Goal: Task Accomplishment & Management: Manage account settings

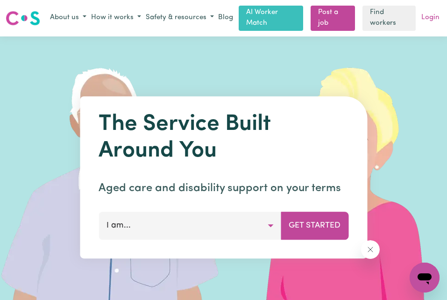
click at [430, 18] on link "Login" at bounding box center [431, 18] width 22 height 14
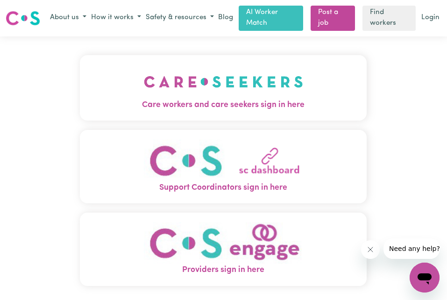
click at [430, 18] on link "Login" at bounding box center [431, 18] width 22 height 14
click at [278, 104] on span "Care workers and care seekers sign in here" at bounding box center [223, 105] width 287 height 12
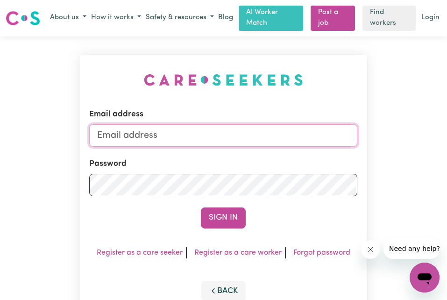
click at [206, 137] on input "Email address" at bounding box center [223, 135] width 268 height 22
type input "[EMAIL_ADDRESS][DOMAIN_NAME]"
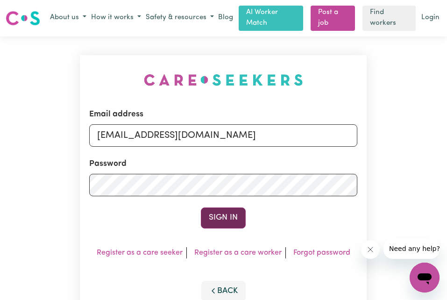
click at [221, 224] on button "Sign In" at bounding box center [223, 218] width 45 height 21
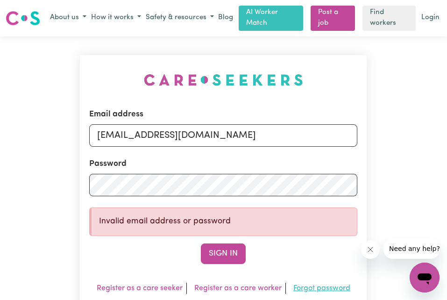
click at [326, 291] on link "Forgot password" at bounding box center [322, 288] width 57 height 7
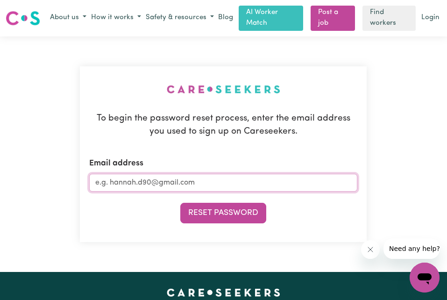
click at [200, 179] on input "Email address" at bounding box center [223, 183] width 268 height 18
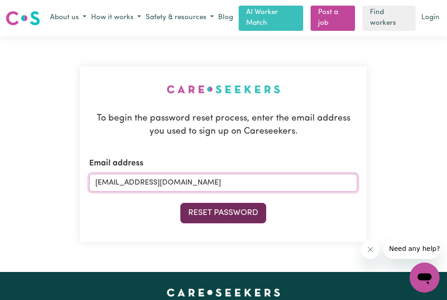
type input "[EMAIL_ADDRESS][DOMAIN_NAME]"
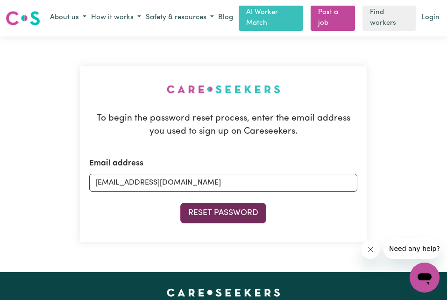
click at [216, 210] on button "Reset Password" at bounding box center [223, 213] width 86 height 21
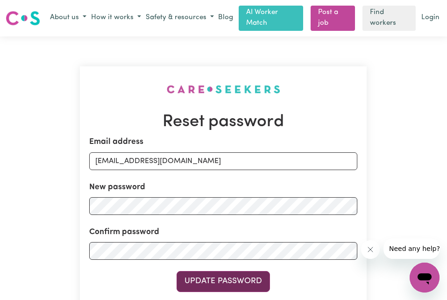
click at [234, 279] on button "Update Password" at bounding box center [223, 281] width 93 height 21
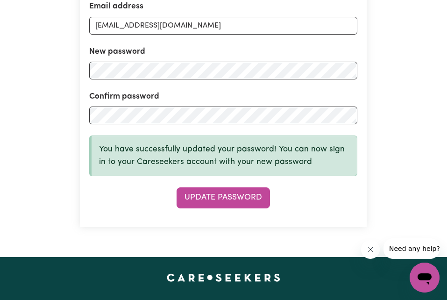
scroll to position [150, 0]
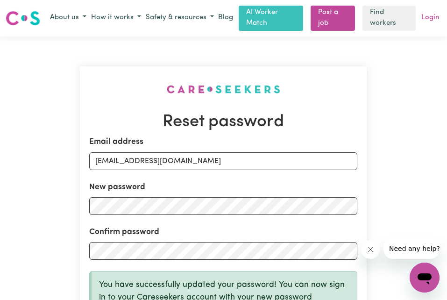
click at [430, 18] on link "Login" at bounding box center [431, 18] width 22 height 14
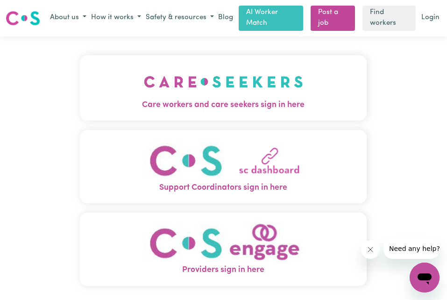
click at [266, 100] on span "Care workers and care seekers sign in here" at bounding box center [223, 105] width 287 height 12
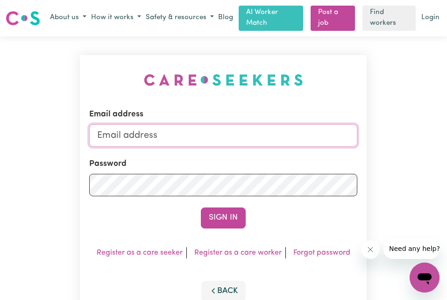
click at [193, 139] on input "Email address" at bounding box center [223, 135] width 268 height 22
type input "[EMAIL_ADDRESS][DOMAIN_NAME]"
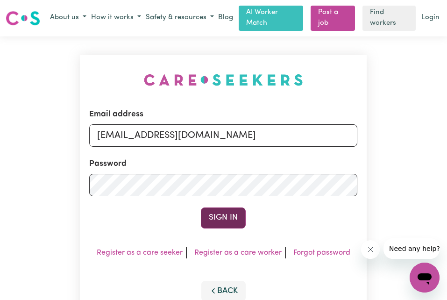
click at [220, 214] on button "Sign In" at bounding box center [223, 218] width 45 height 21
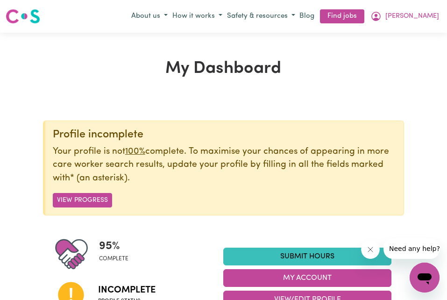
click at [372, 246] on icon "Close message from company" at bounding box center [370, 249] width 7 height 7
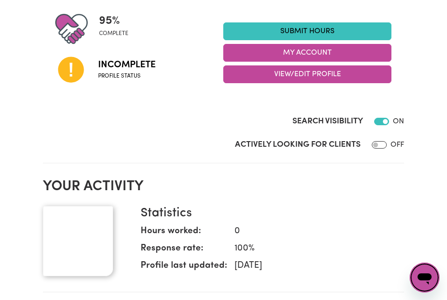
scroll to position [224, 0]
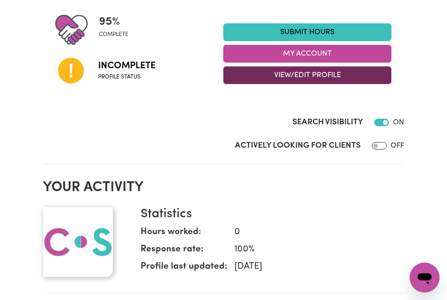
click at [302, 77] on button "View/Edit Profile" at bounding box center [307, 75] width 168 height 18
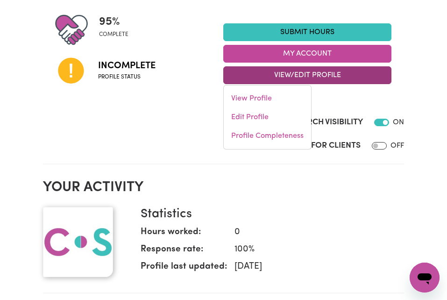
click at [118, 72] on span "Incomplete" at bounding box center [126, 66] width 57 height 14
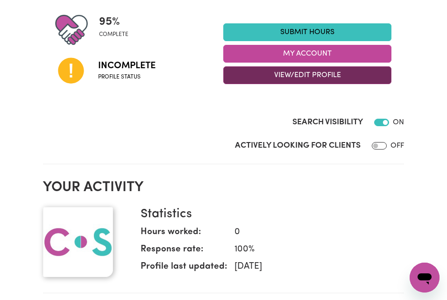
click at [298, 73] on button "View/Edit Profile" at bounding box center [307, 75] width 168 height 18
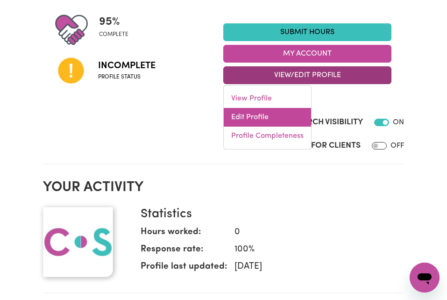
click at [246, 118] on link "Edit Profile" at bounding box center [267, 117] width 87 height 19
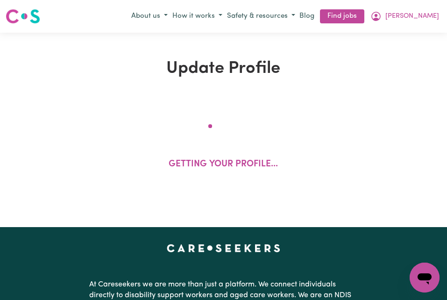
select select "[DEMOGRAPHIC_DATA]"
select select "Student Visa"
select select "Studying a healthcare related degree or qualification"
select select "50"
select select "60"
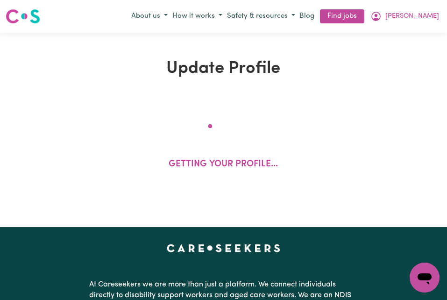
select select "70"
select select "80"
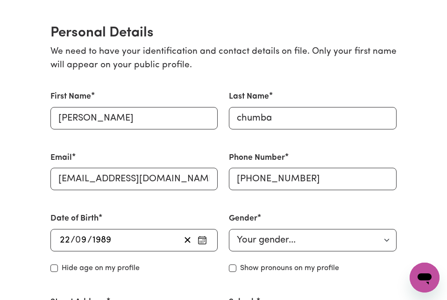
scroll to position [206, 0]
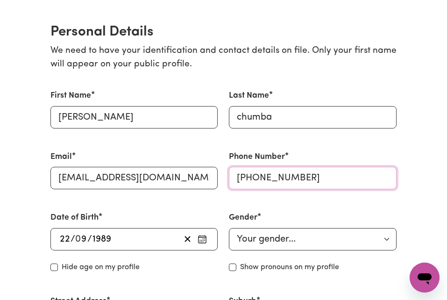
click at [302, 177] on input "[PHONE_NUMBER]" at bounding box center [313, 178] width 168 height 22
type input "[PHONE_NUMBER]"
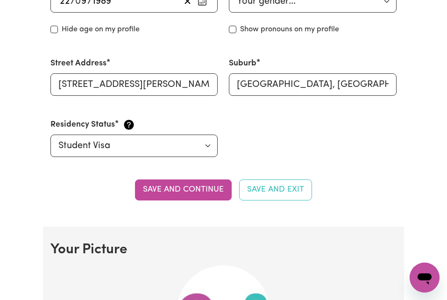
scroll to position [448, 0]
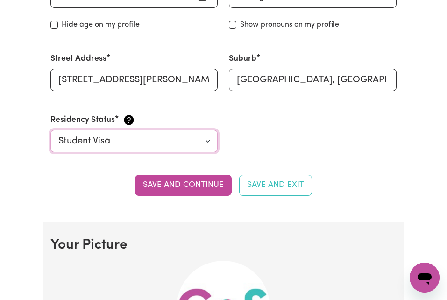
click at [209, 142] on select "Select your residency status... [DEMOGRAPHIC_DATA] citizen Australian PR [DEMOG…" at bounding box center [134, 141] width 168 height 22
select select "[DEMOGRAPHIC_DATA] Work Visa"
click at [50, 130] on select "Select your residency status... [DEMOGRAPHIC_DATA] citizen Australian PR [DEMOG…" at bounding box center [134, 141] width 168 height 22
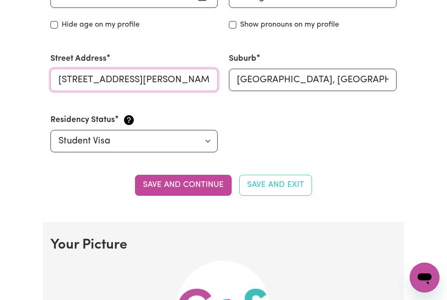
click at [211, 83] on input "[STREET_ADDRESS][PERSON_NAME]" at bounding box center [134, 80] width 168 height 22
click at [215, 79] on input "[STREET_ADDRESS][PERSON_NAME]" at bounding box center [134, 80] width 168 height 22
click at [208, 79] on input "[STREET_ADDRESS][PERSON_NAME]" at bounding box center [134, 80] width 168 height 22
click at [191, 80] on input "[GEOGRAPHIC_DATA], [GEOGRAPHIC_DATA] [GEOGRAPHIC_DATA]" at bounding box center [134, 80] width 168 height 22
type input "N"
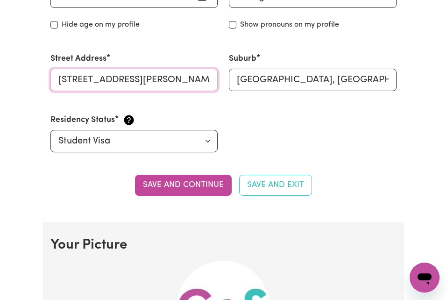
type input "[STREET_ADDRESS][PERSON_NAME]"
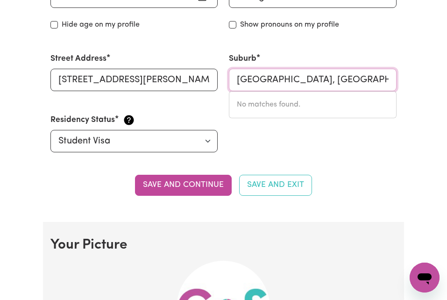
click at [390, 82] on input "[GEOGRAPHIC_DATA], [GEOGRAPHIC_DATA], 2160" at bounding box center [313, 80] width 168 height 22
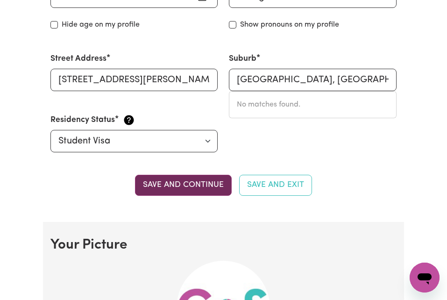
click at [203, 187] on button "Save and continue" at bounding box center [183, 185] width 97 height 21
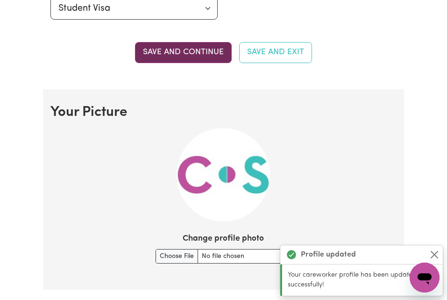
scroll to position [670, 0]
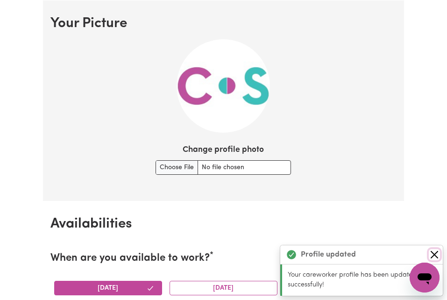
click at [437, 253] on button "Close" at bounding box center [434, 254] width 11 height 11
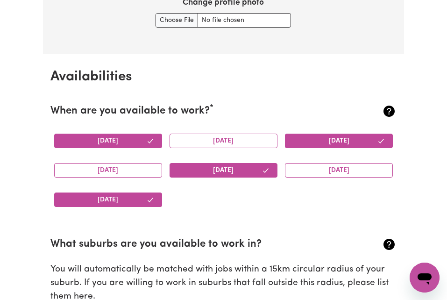
scroll to position [838, 0]
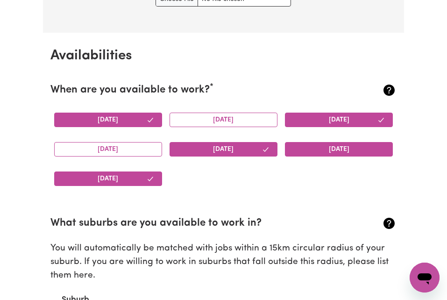
click at [321, 145] on button "[DATE]" at bounding box center [339, 149] width 108 height 14
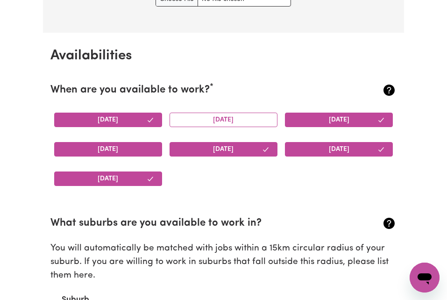
click at [116, 146] on button "[DATE]" at bounding box center [108, 149] width 108 height 14
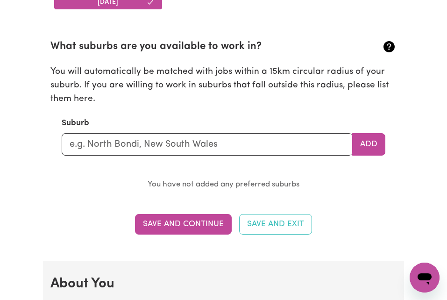
scroll to position [1018, 0]
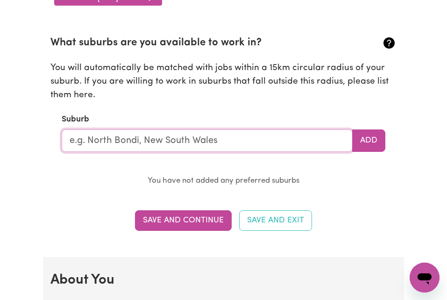
click at [287, 143] on input "text" at bounding box center [208, 140] width 292 height 22
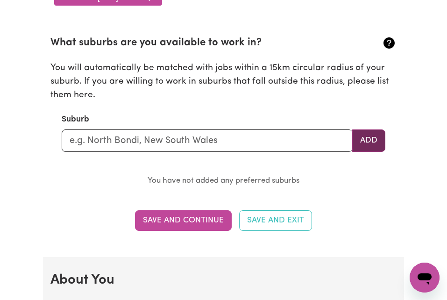
click at [374, 141] on button "Add" at bounding box center [368, 140] width 33 height 22
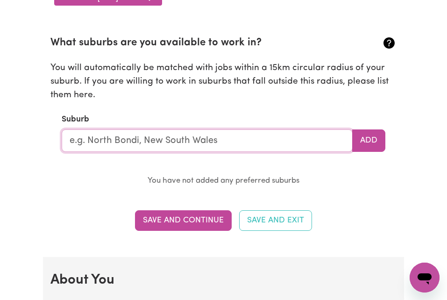
click at [268, 144] on input "text" at bounding box center [208, 140] width 292 height 22
type input "s"
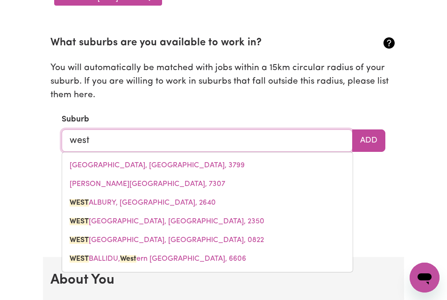
type input "west"
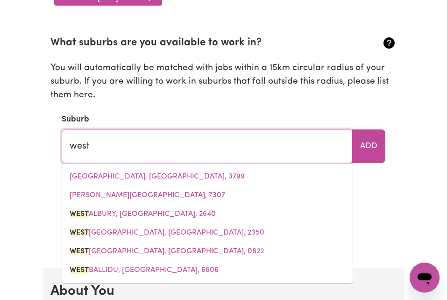
type input "[GEOGRAPHIC_DATA], [GEOGRAPHIC_DATA], 2640"
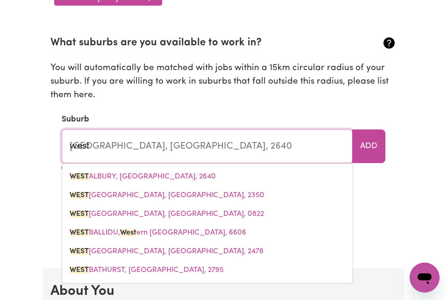
type input "[PERSON_NAME]"
type input "wesT ALBURY, [GEOGRAPHIC_DATA], 2640"
type input "we"
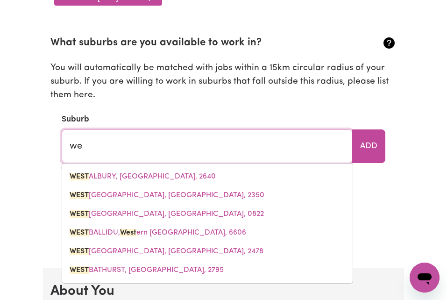
type input "w"
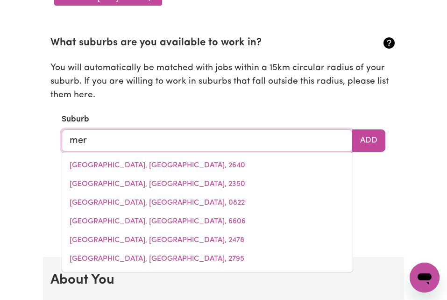
type input "merr"
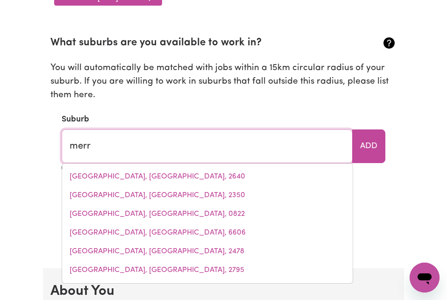
type input "merrEDIN, [GEOGRAPHIC_DATA], 6415"
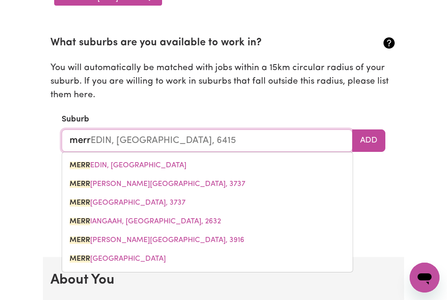
type input "merry"
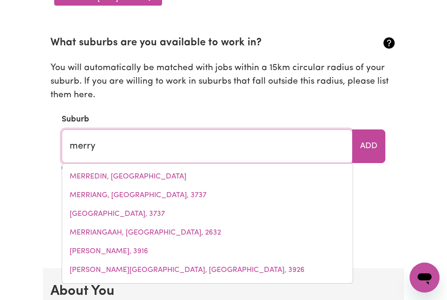
type input "[GEOGRAPHIC_DATA], [GEOGRAPHIC_DATA], 4854"
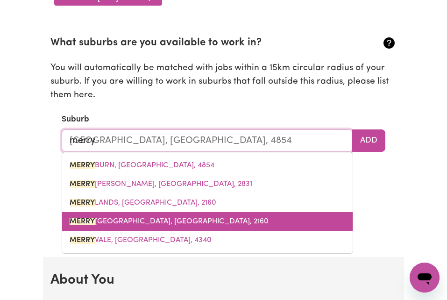
click at [190, 225] on span "[GEOGRAPHIC_DATA], [GEOGRAPHIC_DATA], 2160" at bounding box center [169, 221] width 199 height 7
type input "[GEOGRAPHIC_DATA], [GEOGRAPHIC_DATA], 2160"
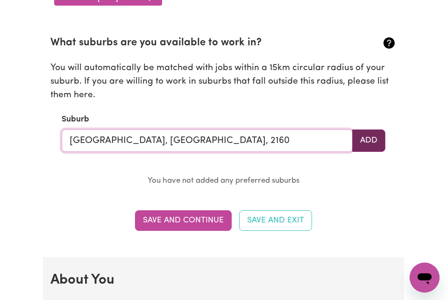
type input "[GEOGRAPHIC_DATA], [GEOGRAPHIC_DATA], 2160"
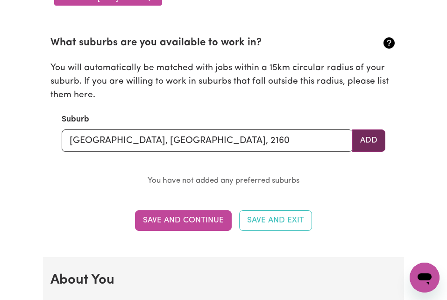
click at [365, 143] on button "Add" at bounding box center [368, 140] width 33 height 22
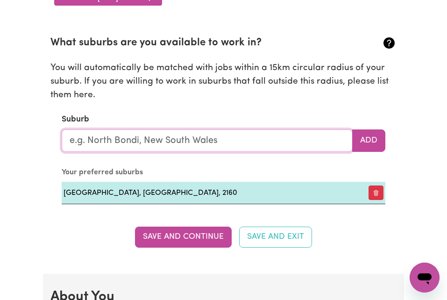
click at [256, 146] on input "text" at bounding box center [208, 140] width 292 height 22
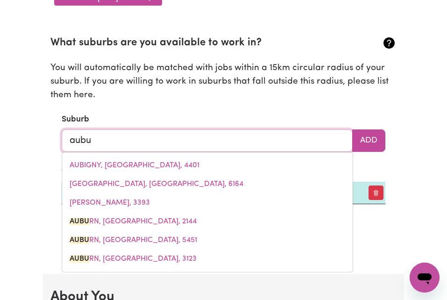
type input "aubur"
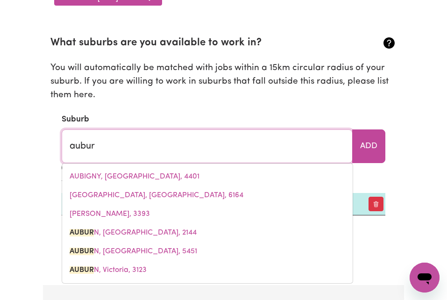
type input "auburN, [GEOGRAPHIC_DATA], 2144"
type input "auburn"
type input "[GEOGRAPHIC_DATA], [GEOGRAPHIC_DATA], 2144"
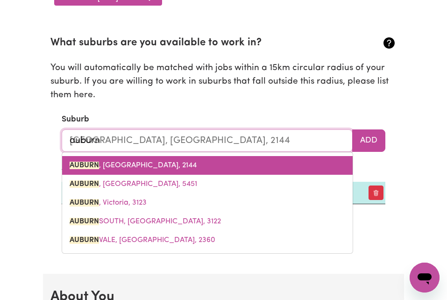
click at [115, 163] on span "[GEOGRAPHIC_DATA] , [GEOGRAPHIC_DATA], 2144" at bounding box center [133, 165] width 127 height 7
type input "[GEOGRAPHIC_DATA], [GEOGRAPHIC_DATA], 2144"
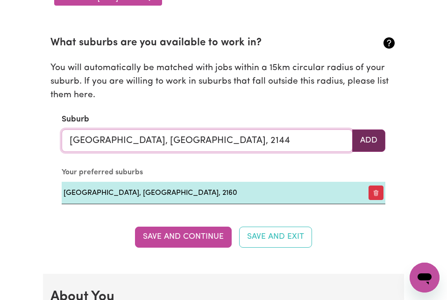
type input "[GEOGRAPHIC_DATA], [GEOGRAPHIC_DATA], 2144"
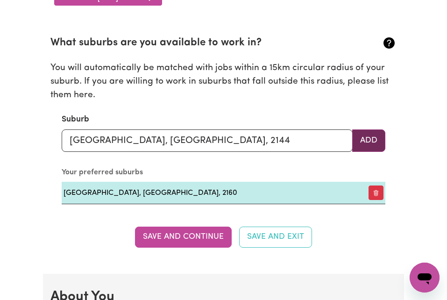
click at [365, 138] on button "Add" at bounding box center [368, 140] width 33 height 22
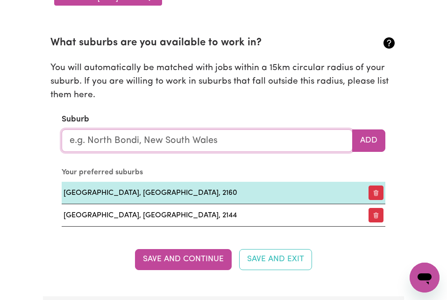
click at [204, 140] on input "text" at bounding box center [208, 140] width 292 height 22
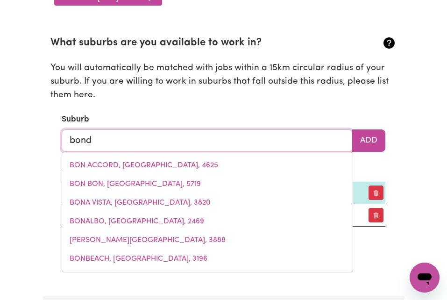
type input "bondi"
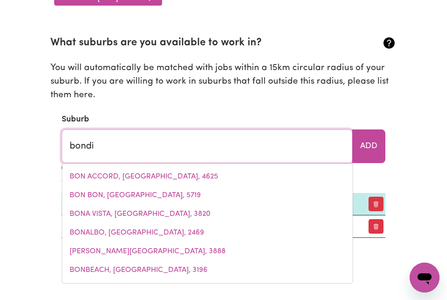
type input "bondi, [GEOGRAPHIC_DATA], 2026"
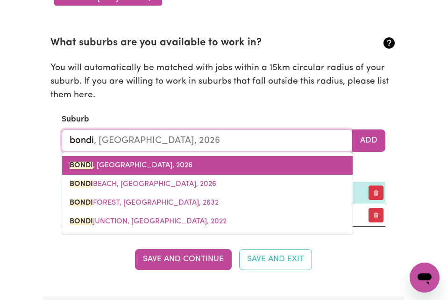
click at [149, 165] on span "BONDI , [GEOGRAPHIC_DATA], 2026" at bounding box center [131, 165] width 123 height 7
type input "BONDI, [GEOGRAPHIC_DATA], 2026"
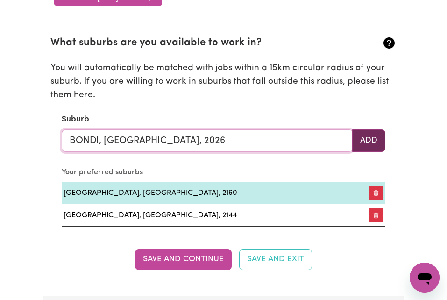
type input "BONDI, [GEOGRAPHIC_DATA], 2026"
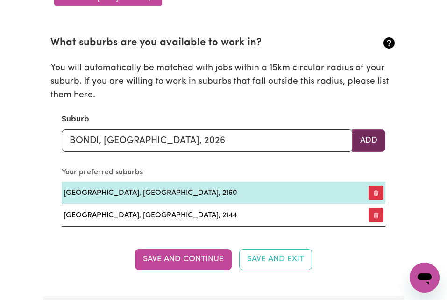
click at [361, 147] on button "Add" at bounding box center [368, 140] width 33 height 22
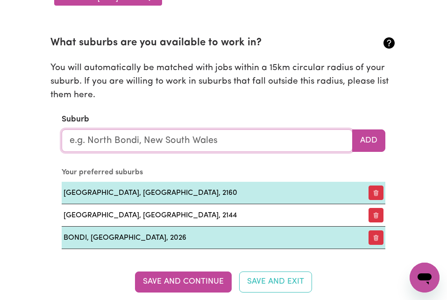
click at [230, 139] on input "text" at bounding box center [208, 140] width 292 height 22
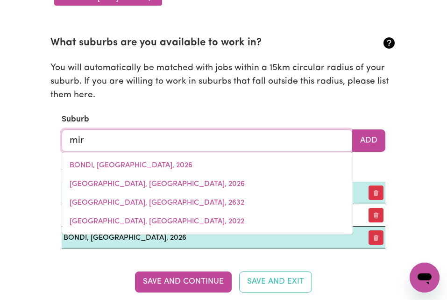
type input "mira"
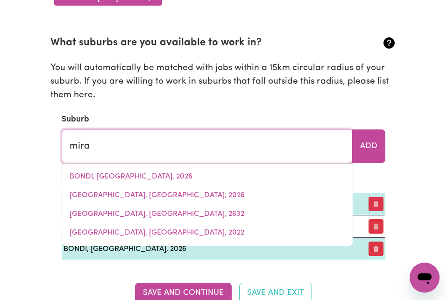
type input "mira MAR, [GEOGRAPHIC_DATA], 6330"
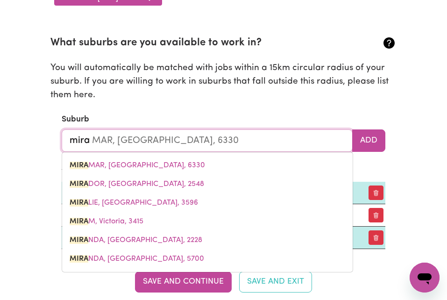
type input "miran"
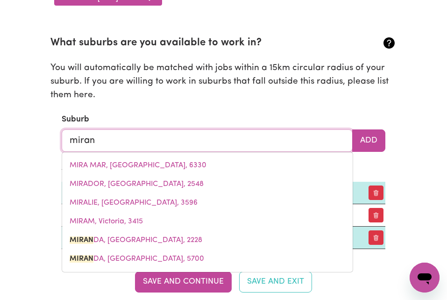
type input "mirand"
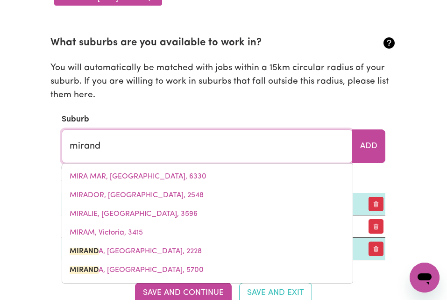
type input "mirandA, [GEOGRAPHIC_DATA], 2228"
type input "[PERSON_NAME]"
type input "miranda, [GEOGRAPHIC_DATA], 2228"
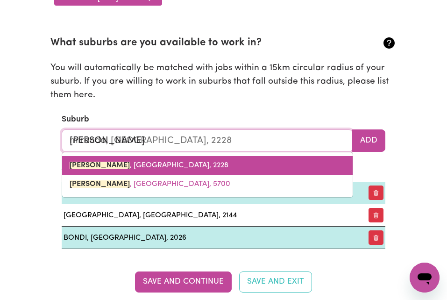
click at [160, 166] on span "[GEOGRAPHIC_DATA] , [GEOGRAPHIC_DATA], 2228" at bounding box center [149, 165] width 159 height 7
type input "[GEOGRAPHIC_DATA], [GEOGRAPHIC_DATA], 2228"
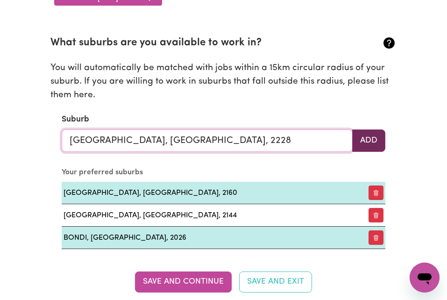
type input "[GEOGRAPHIC_DATA], [GEOGRAPHIC_DATA], 2228"
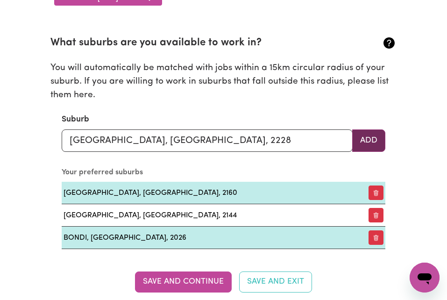
click at [368, 143] on button "Add" at bounding box center [368, 140] width 33 height 22
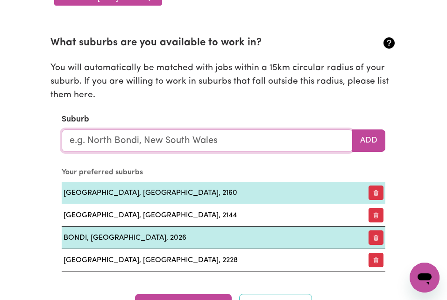
click at [243, 142] on input "text" at bounding box center [208, 140] width 292 height 22
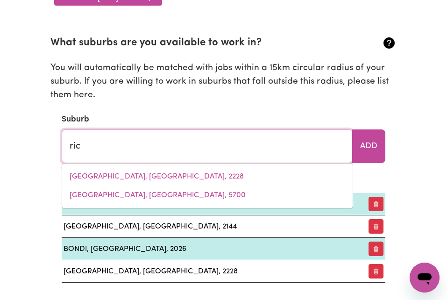
type input "rich"
type input "rich AVON, [GEOGRAPHIC_DATA], 3480"
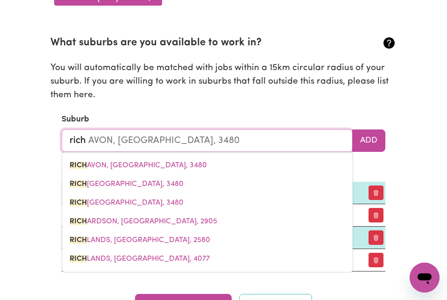
type input "richm"
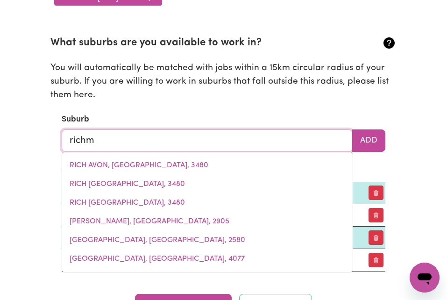
type input "richmOND, [GEOGRAPHIC_DATA], 2753"
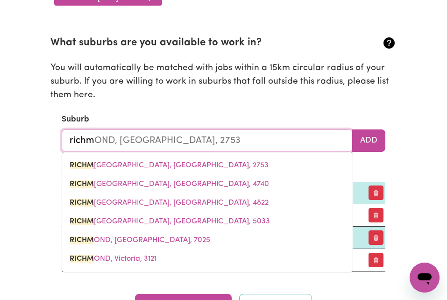
type input "richmo"
type input "richmoND, [GEOGRAPHIC_DATA], 2753"
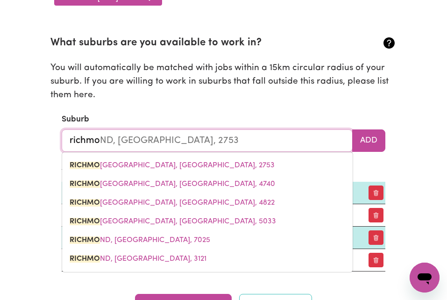
type input "richmon"
type input "richmonD, [GEOGRAPHIC_DATA], 2753"
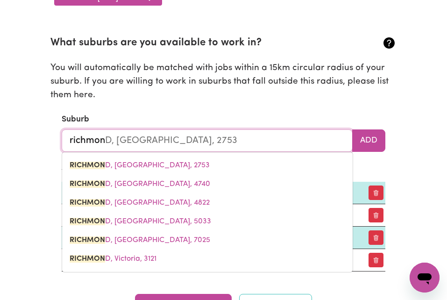
type input "[GEOGRAPHIC_DATA]"
type input "[GEOGRAPHIC_DATA], [GEOGRAPHIC_DATA], 2753"
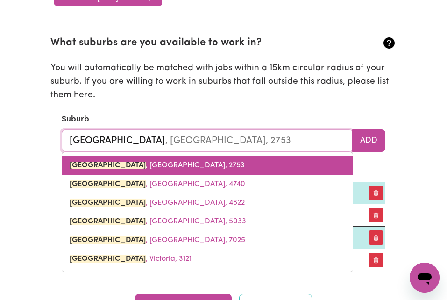
click at [129, 162] on span "[GEOGRAPHIC_DATA] , [GEOGRAPHIC_DATA], 2753" at bounding box center [157, 165] width 175 height 7
type input "[GEOGRAPHIC_DATA], [GEOGRAPHIC_DATA], 2753"
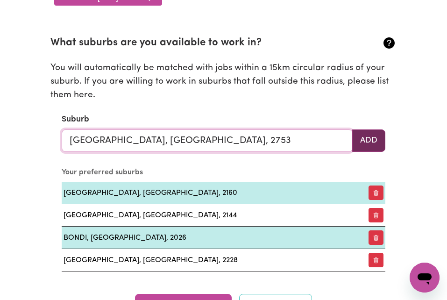
type input "[GEOGRAPHIC_DATA], [GEOGRAPHIC_DATA], 2753"
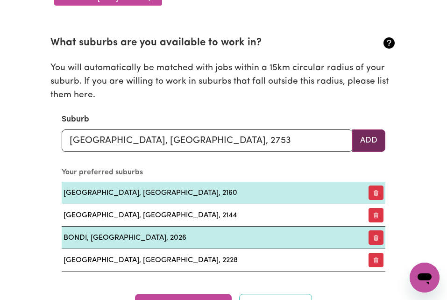
click at [364, 142] on button "Add" at bounding box center [368, 140] width 33 height 22
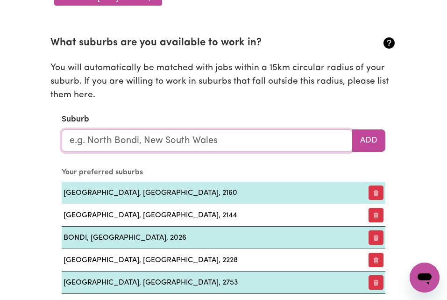
click at [224, 138] on input "text" at bounding box center [208, 140] width 292 height 22
type input "cam"
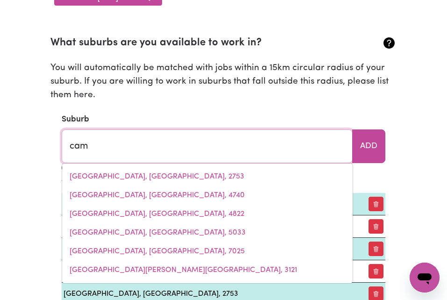
type input "camBALLIN, [GEOGRAPHIC_DATA], 6728"
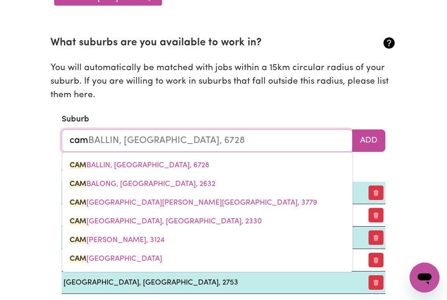
type input "camb"
type input "cambALLIN, [GEOGRAPHIC_DATA], 6728"
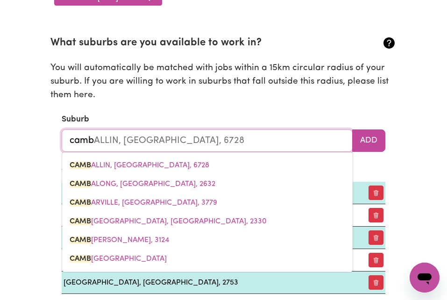
type input "cambe"
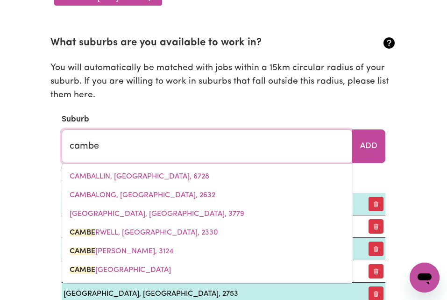
type input "cambeRWELL, [GEOGRAPHIC_DATA], 2330"
type input "cambel"
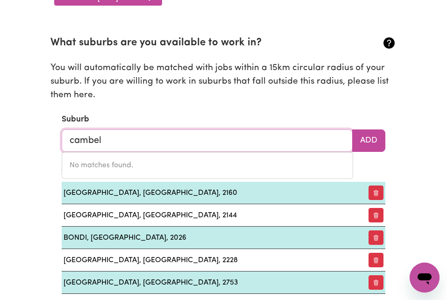
type input "cambe"
type input "cambeRWELL, [GEOGRAPHIC_DATA], 2330"
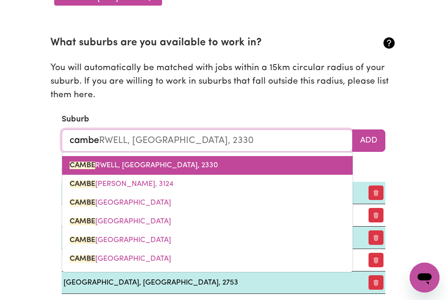
click at [171, 166] on span "CAMBE RWELL, [GEOGRAPHIC_DATA], 2330" at bounding box center [144, 165] width 149 height 7
type input "[GEOGRAPHIC_DATA], [GEOGRAPHIC_DATA], 2330"
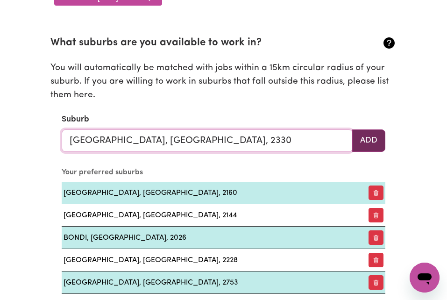
type input "[GEOGRAPHIC_DATA], [GEOGRAPHIC_DATA], 2330"
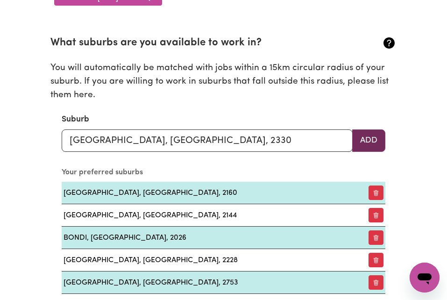
click at [373, 141] on button "Add" at bounding box center [368, 140] width 33 height 22
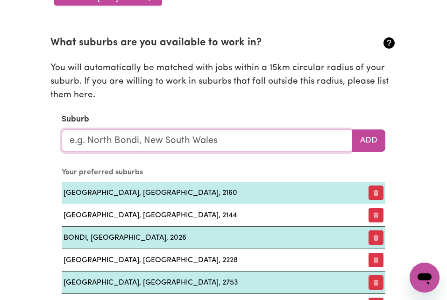
click at [223, 143] on input "text" at bounding box center [208, 140] width 292 height 22
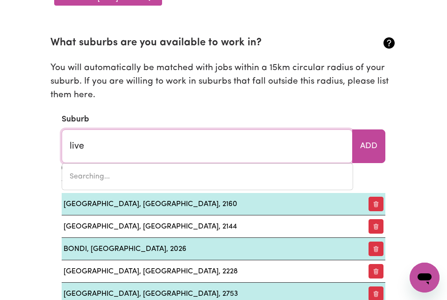
type input "liver"
type input "[GEOGRAPHIC_DATA], [GEOGRAPHIC_DATA], 2170"
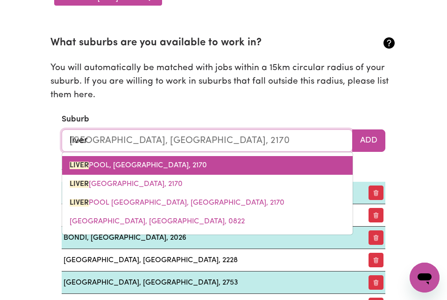
click at [156, 167] on span "[GEOGRAPHIC_DATA], [GEOGRAPHIC_DATA], 2170" at bounding box center [138, 165] width 137 height 7
type input "[GEOGRAPHIC_DATA], [GEOGRAPHIC_DATA], 2170"
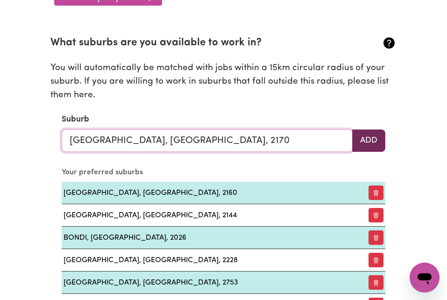
type input "[GEOGRAPHIC_DATA], [GEOGRAPHIC_DATA], 2170"
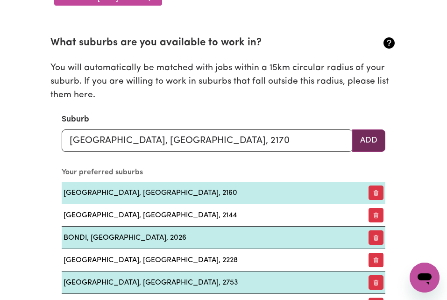
click at [366, 144] on button "Add" at bounding box center [368, 140] width 33 height 22
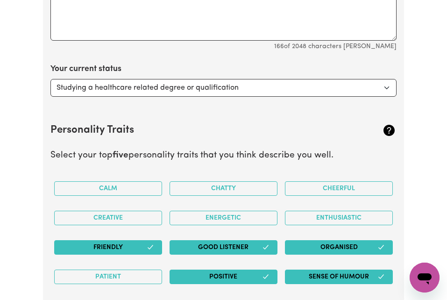
scroll to position [1542, 0]
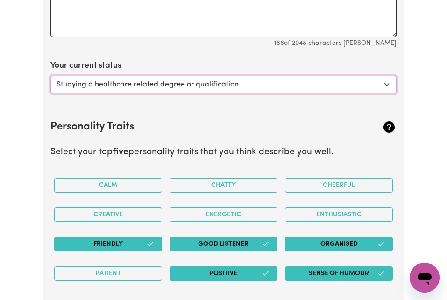
click at [387, 83] on select "Select... Studying a healthcare related degree or qualification Studying a non-…" at bounding box center [223, 85] width 347 height 18
select select "Looking for work - I just graduated"
click at [50, 76] on select "Select... Studying a healthcare related degree or qualification Studying a non-…" at bounding box center [223, 85] width 347 height 18
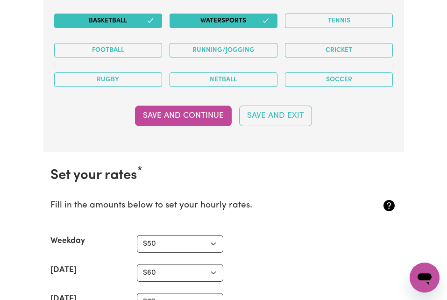
scroll to position [2178, 0]
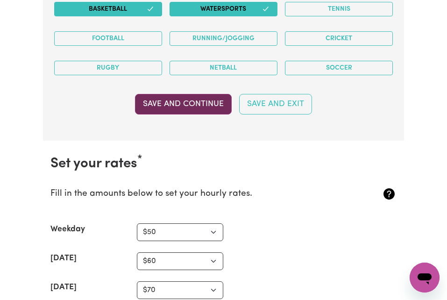
click at [189, 102] on button "Save and Continue" at bounding box center [183, 104] width 97 height 21
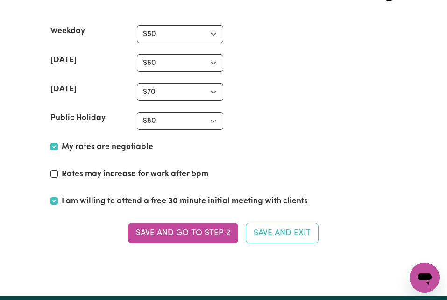
scroll to position [2393, 0]
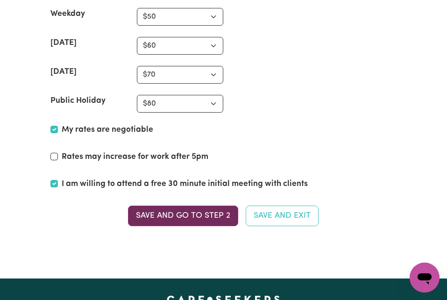
click at [189, 219] on button "Save and go to Step 2" at bounding box center [183, 216] width 110 height 21
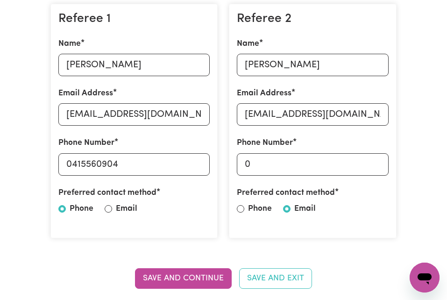
scroll to position [299, 0]
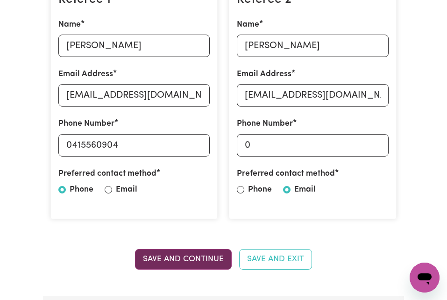
click at [193, 262] on button "Save and Continue" at bounding box center [183, 259] width 97 height 21
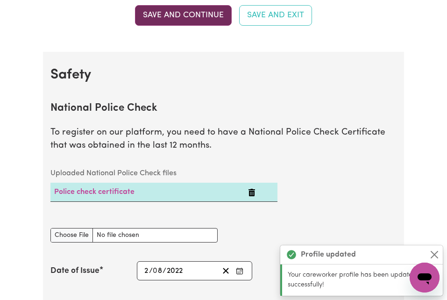
scroll to position [595, 0]
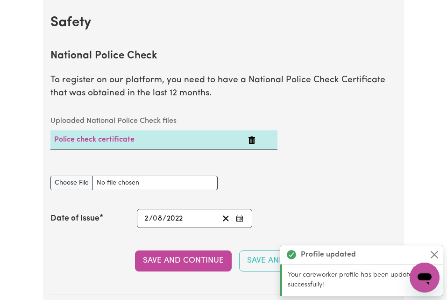
click at [193, 262] on button "Save and Continue" at bounding box center [183, 261] width 97 height 21
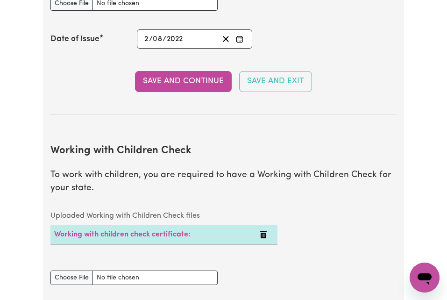
scroll to position [905, 0]
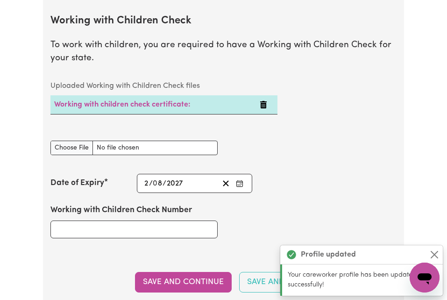
click at [193, 262] on section "Working with Children Check To work with children, you are required to have a W…" at bounding box center [223, 158] width 347 height 316
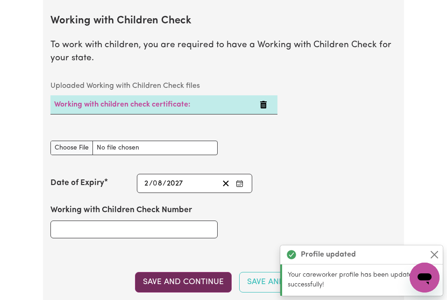
click at [187, 278] on button "Save and Continue" at bounding box center [183, 282] width 97 height 21
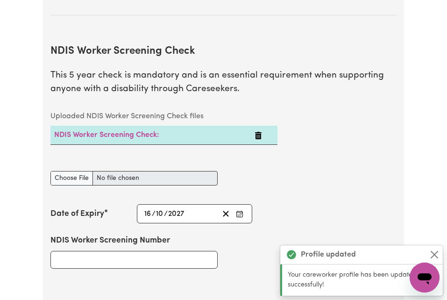
scroll to position [1236, 0]
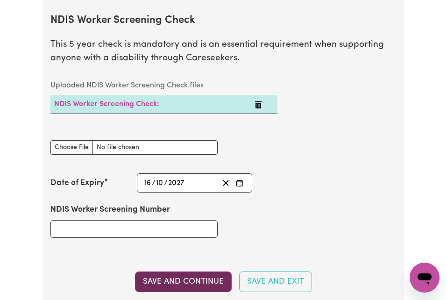
click at [182, 281] on button "Save and Continue" at bounding box center [183, 282] width 97 height 21
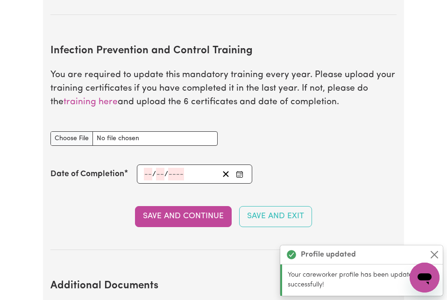
scroll to position [1566, 0]
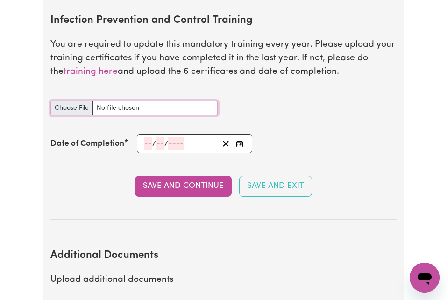
click at [83, 109] on input "Infection Prevention and Control Training document" at bounding box center [134, 108] width 168 height 14
type input "C:\fakepath\ndis modules.pdf"
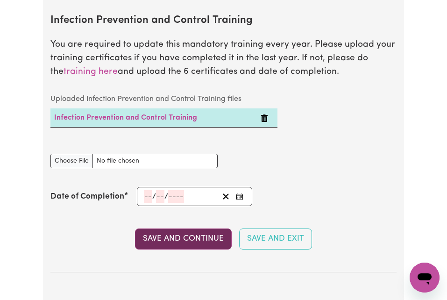
click at [179, 243] on button "Save and Continue" at bounding box center [183, 239] width 97 height 21
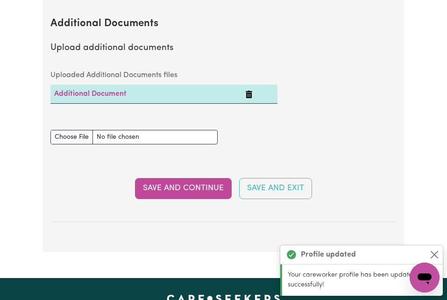
scroll to position [1854, 0]
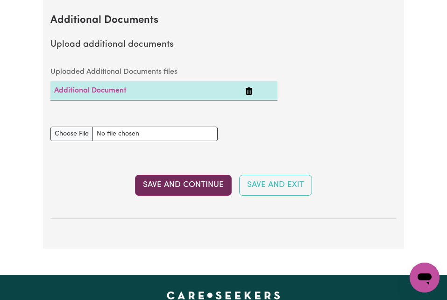
click at [171, 186] on button "Save and Continue" at bounding box center [183, 185] width 97 height 21
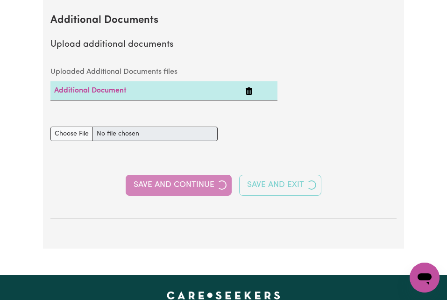
select select "2022"
select select "Certificate III (Individual Support)"
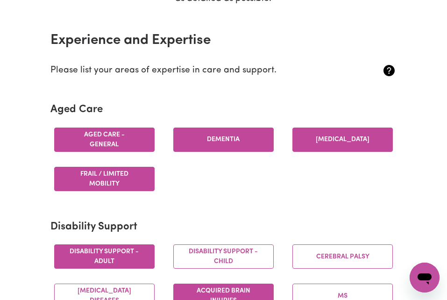
scroll to position [262, 0]
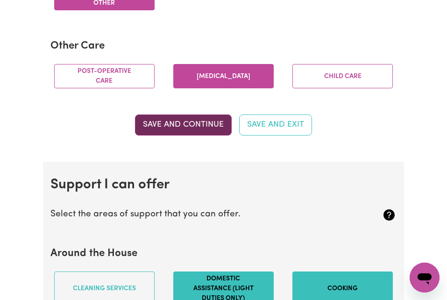
click at [186, 135] on button "Save and Continue" at bounding box center [183, 125] width 97 height 21
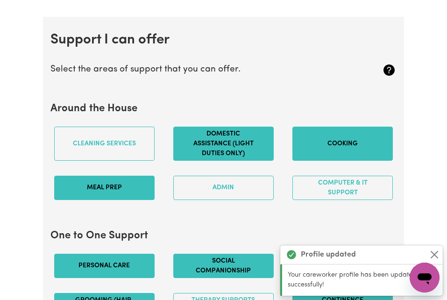
scroll to position [882, 0]
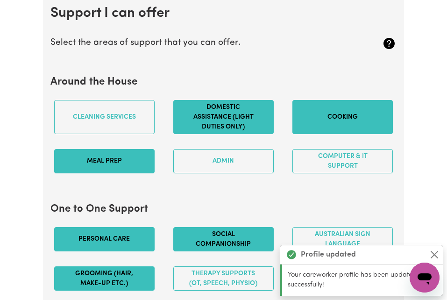
drag, startPoint x: 186, startPoint y: 141, endPoint x: 282, endPoint y: 81, distance: 113.1
click at [282, 81] on section "Around the House Cleaning services Domestic assistance (light duties only) Cook…" at bounding box center [223, 129] width 347 height 120
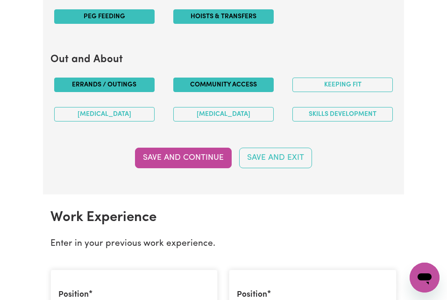
scroll to position [1181, 0]
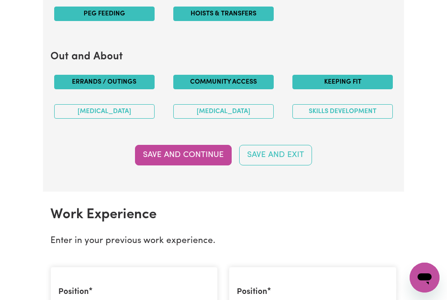
click at [344, 89] on button "Keeping fit" at bounding box center [343, 82] width 100 height 14
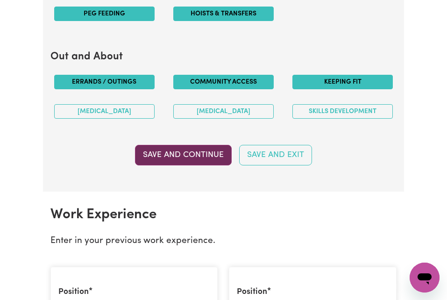
click at [185, 163] on button "Save and Continue" at bounding box center [183, 155] width 97 height 21
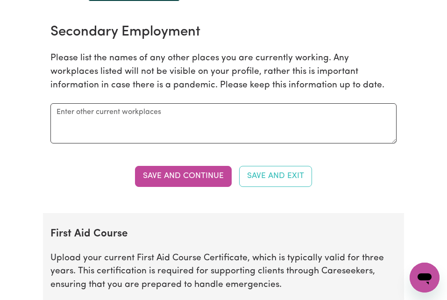
scroll to position [1701, 0]
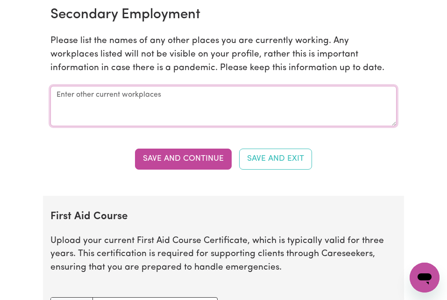
click at [183, 109] on textarea at bounding box center [223, 106] width 347 height 40
type textarea "a"
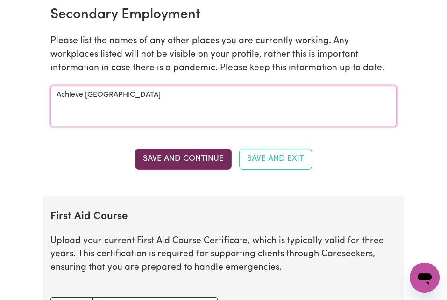
type textarea "Achieve [GEOGRAPHIC_DATA]"
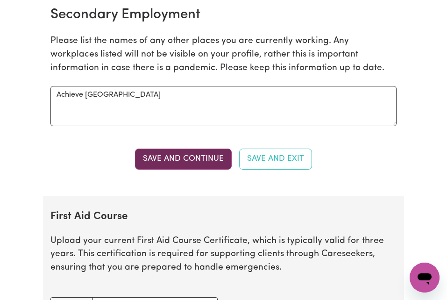
click at [186, 169] on button "Save and Continue" at bounding box center [183, 159] width 97 height 21
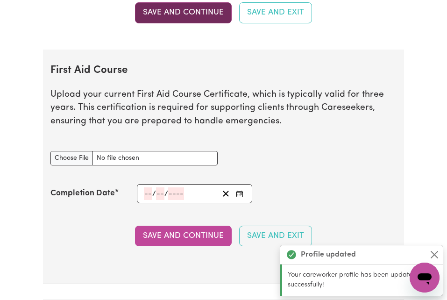
scroll to position [1907, 0]
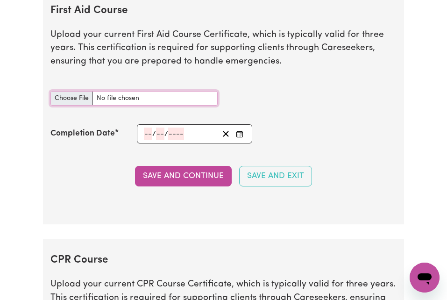
click at [130, 106] on input "First Aid Course document" at bounding box center [134, 98] width 168 height 14
type input "C:\fakepath\first aid cert 2025.pdf"
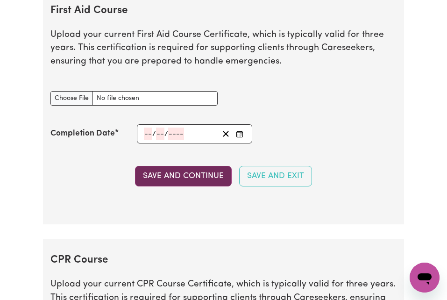
click at [193, 186] on button "Save and Continue" at bounding box center [183, 176] width 97 height 21
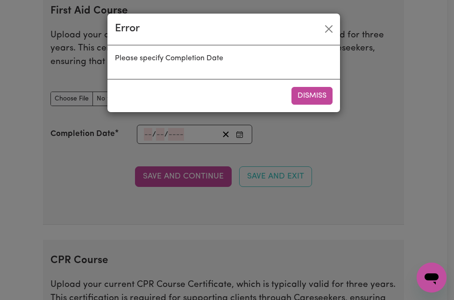
click at [245, 66] on div "Please specify Completion Date" at bounding box center [224, 62] width 233 height 34
click at [313, 95] on button "Dismiss" at bounding box center [312, 96] width 41 height 18
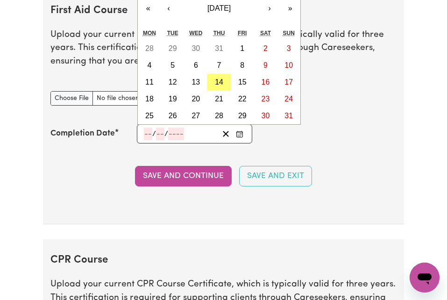
click at [151, 140] on input "number" at bounding box center [148, 134] width 8 height 13
click at [240, 69] on abbr "8" at bounding box center [242, 65] width 4 height 8
type input "[DATE]"
type input "8"
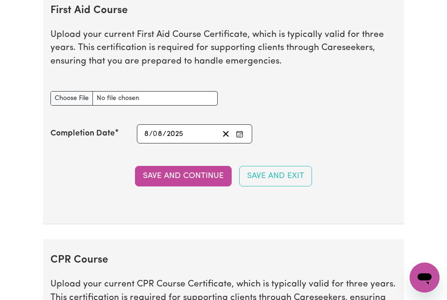
click at [184, 140] on div "[DATE] 8 / 0 8 / 2025" at bounding box center [181, 134] width 76 height 13
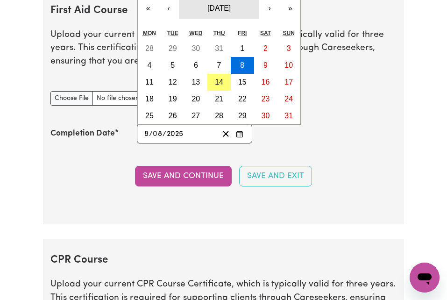
click at [231, 12] on span "[DATE]" at bounding box center [219, 8] width 23 height 8
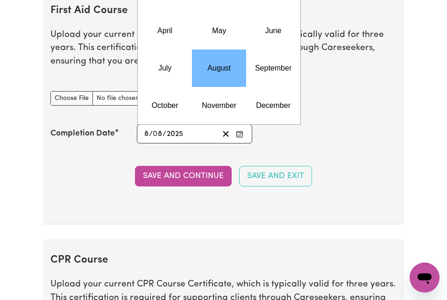
click at [197, 140] on div "[DATE] 8 / 0 8 / 2025" at bounding box center [181, 134] width 76 height 13
type input "202"
type input "[DATE]"
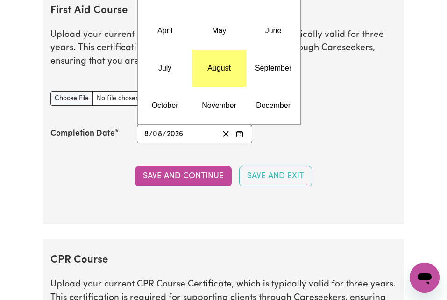
type input "202"
type input "[DATE]"
type input "202"
type input "[DATE]"
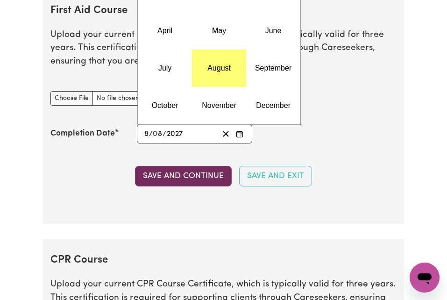
type input "2027"
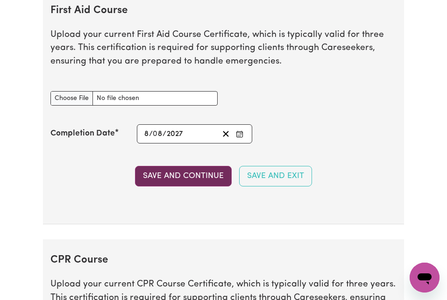
click at [196, 186] on button "Save and Continue" at bounding box center [183, 176] width 97 height 21
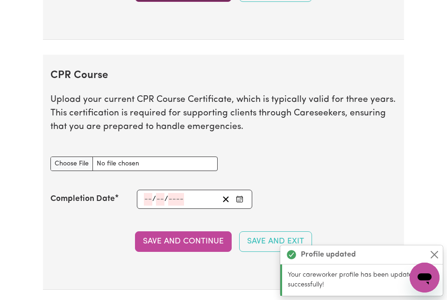
scroll to position [2157, 0]
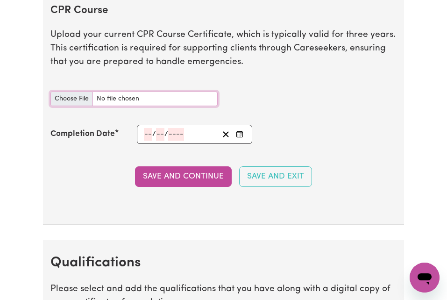
click at [88, 105] on input "CPR Course document" at bounding box center [134, 99] width 168 height 14
type input "C:\fakepath\first aid cert 2025.pdf"
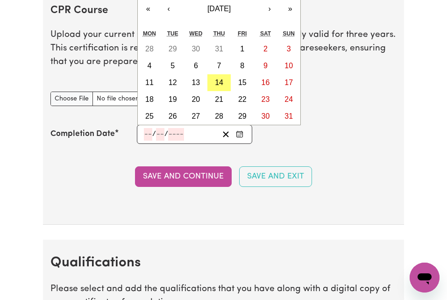
click at [175, 141] on input "number" at bounding box center [176, 134] width 16 height 13
type input "2027"
click at [243, 70] on abbr "8" at bounding box center [242, 66] width 4 height 8
type input "[DATE]"
type input "8"
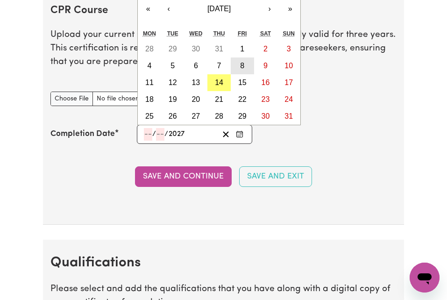
type input "8"
type input "2025"
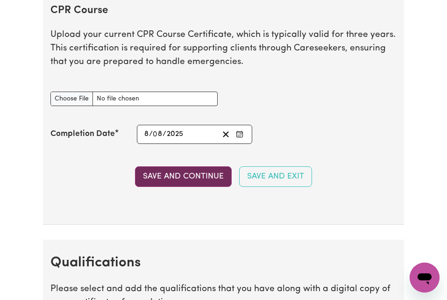
click at [179, 187] on button "Save and Continue" at bounding box center [183, 176] width 97 height 21
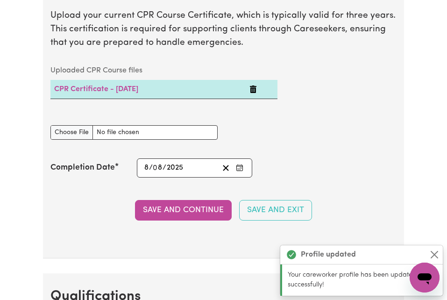
click at [189, 145] on section "CPR Course Upload your current CPR Course Certificate, which is typically valid…" at bounding box center [224, 115] width 362 height 288
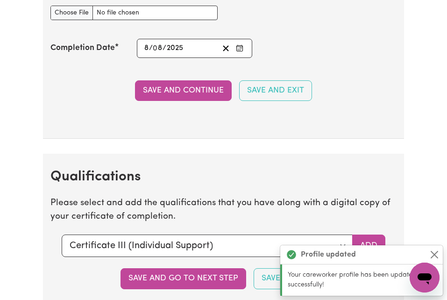
scroll to position [2295, 0]
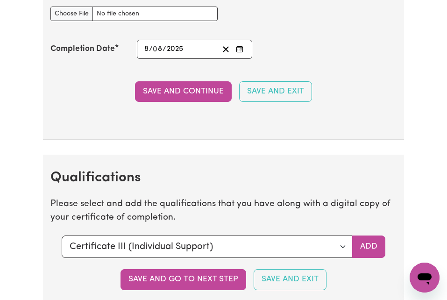
click at [186, 56] on div "[DATE] 8 / 0 8 / 2025" at bounding box center [181, 49] width 76 height 13
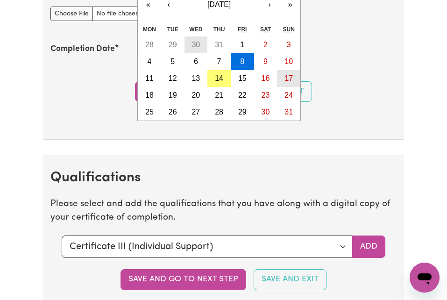
drag, startPoint x: 186, startPoint y: 57, endPoint x: 285, endPoint y: 90, distance: 103.9
click at [285, 90] on div "28 29 30 31 1 2 3 4 5 6 7 8 9 10 11 12 13 14 15 16 17 18 19 20 21 22 23 24 25 2…" at bounding box center [219, 78] width 163 height 84
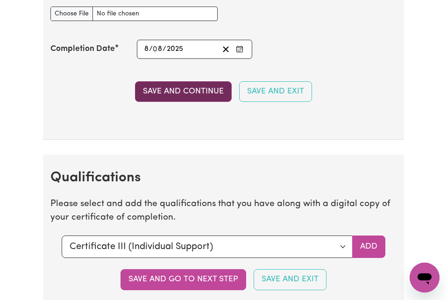
click at [195, 102] on button "Save and Continue" at bounding box center [183, 91] width 97 height 21
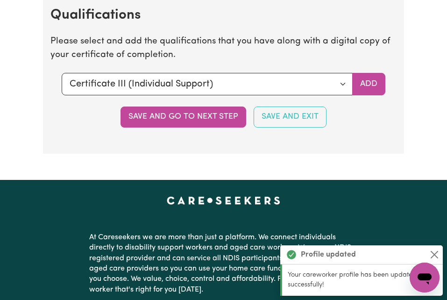
scroll to position [2460, 0]
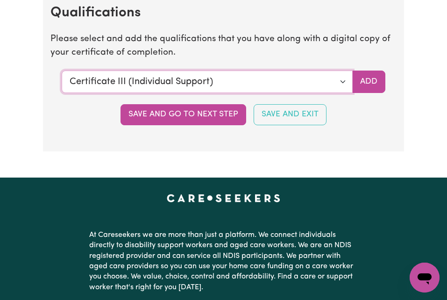
click at [342, 92] on select "Select a qualification to add... Certificate III (Individual Support) Certifica…" at bounding box center [208, 82] width 292 height 22
select select "Certificate IV (Disability Support)"
click at [62, 81] on select "Select a qualification to add... Certificate III (Individual Support) Certifica…" at bounding box center [208, 82] width 292 height 22
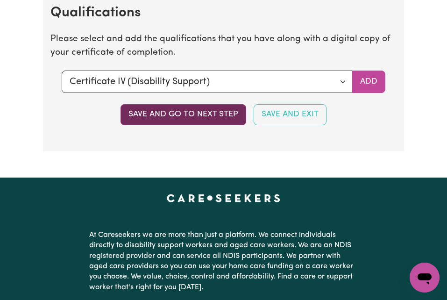
click at [207, 125] on button "Save and go to next step" at bounding box center [184, 114] width 126 height 21
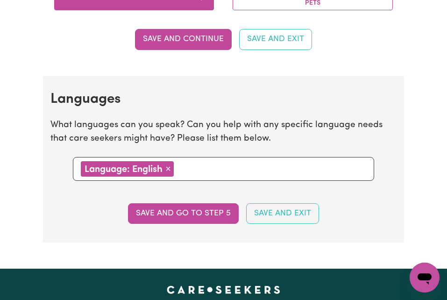
scroll to position [897, 0]
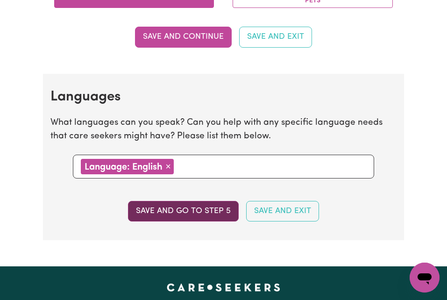
click at [195, 215] on button "Save and go to step 5" at bounding box center [183, 211] width 111 height 21
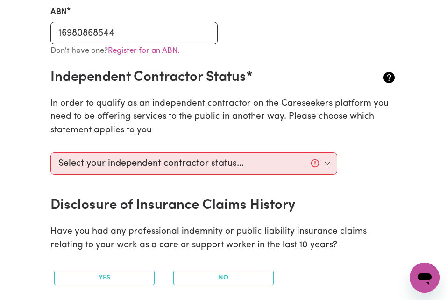
scroll to position [318, 0]
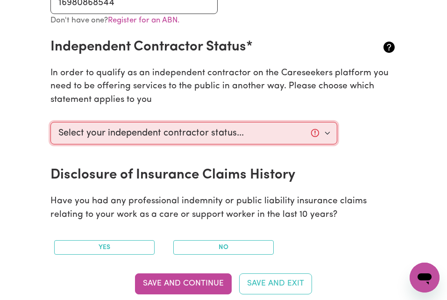
click at [324, 132] on select "Select your independent contractor status... I am providing services through an…" at bounding box center [193, 133] width 287 height 22
click at [50, 122] on select "Select your independent contractor status... I am providing services through an…" at bounding box center [193, 133] width 287 height 22
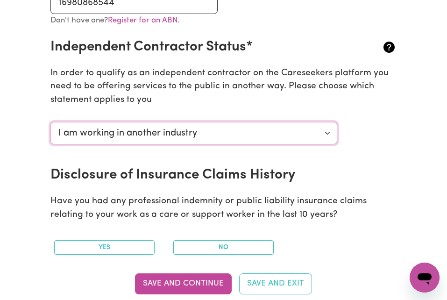
select select "I am providing services by being employed by an organisation"
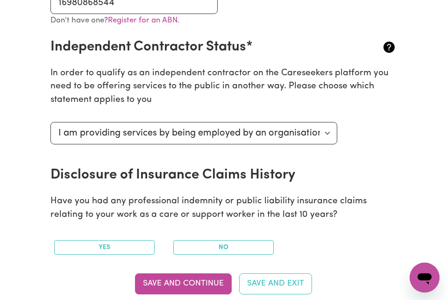
click at [400, 152] on div "Select your independent contractor status... I am providing services through an…" at bounding box center [224, 142] width 358 height 49
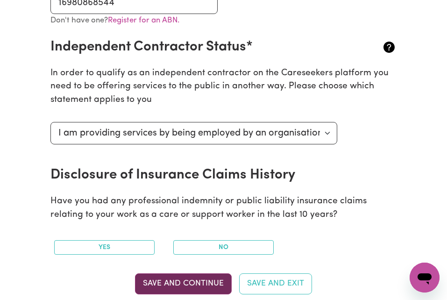
click at [214, 284] on button "Save and Continue" at bounding box center [183, 283] width 97 height 21
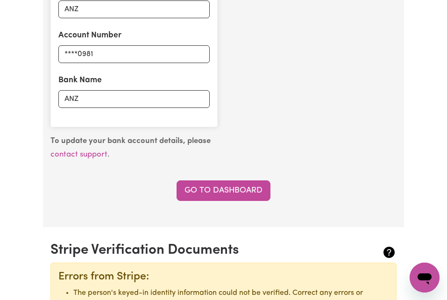
scroll to position [770, 0]
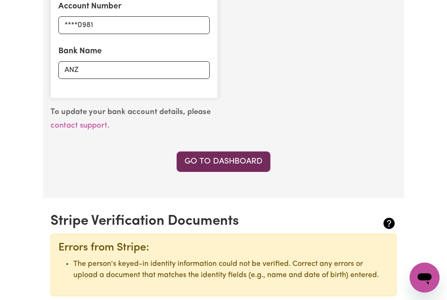
click at [229, 160] on link "Go to Dashboard" at bounding box center [224, 161] width 94 height 21
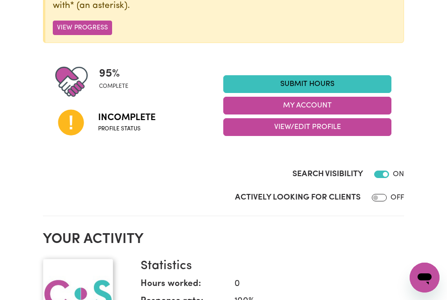
scroll to position [168, 0]
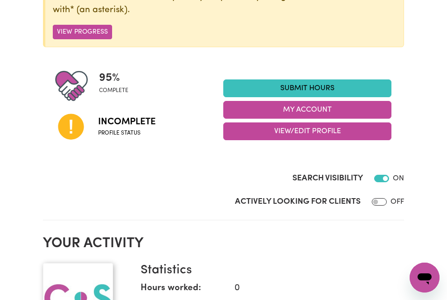
click at [204, 177] on div "Search Visibility ON" at bounding box center [224, 180] width 362 height 16
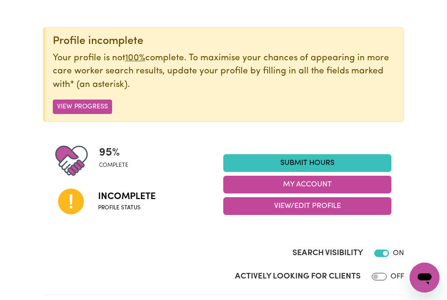
scroll to position [75, 0]
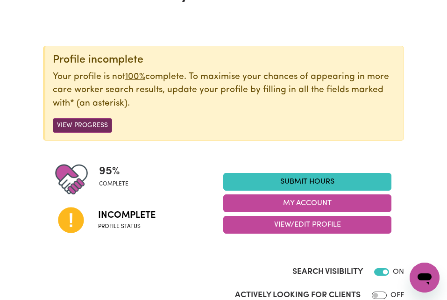
click at [87, 126] on button "View Progress" at bounding box center [82, 125] width 59 height 14
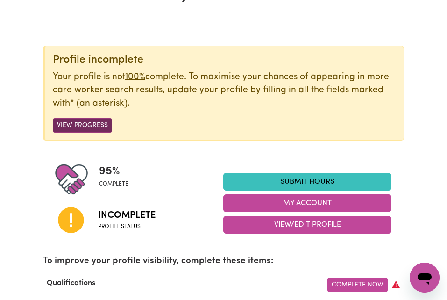
click at [87, 126] on button "View Progress" at bounding box center [82, 125] width 59 height 14
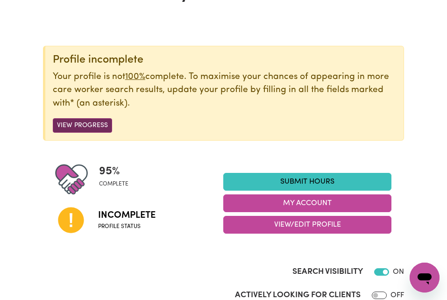
click at [85, 123] on button "View Progress" at bounding box center [82, 125] width 59 height 14
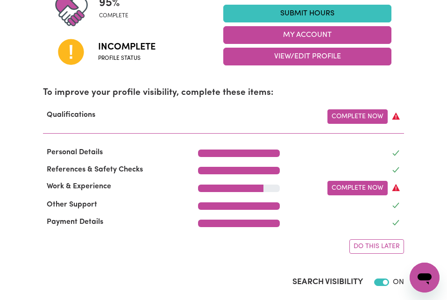
scroll to position [224, 0]
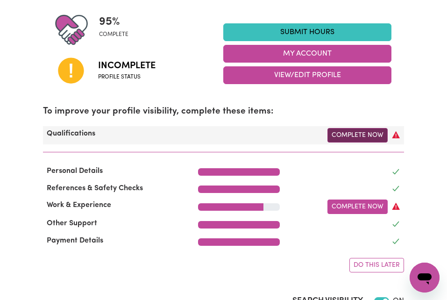
click at [375, 134] on link "Complete Now" at bounding box center [358, 135] width 60 height 14
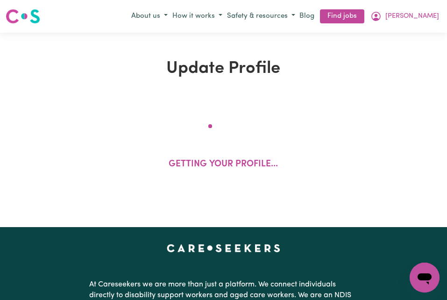
select select "2022"
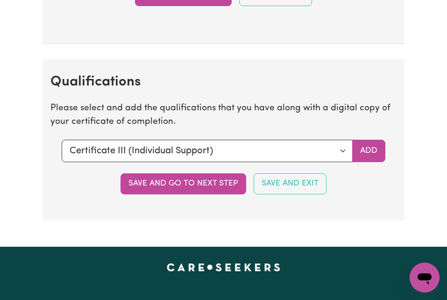
scroll to position [2393, 0]
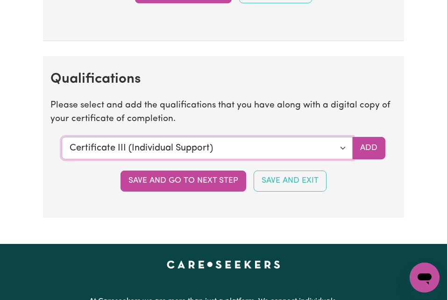
click at [340, 159] on select "Select a qualification to add... Certificate III (Individual Support) Certifica…" at bounding box center [208, 148] width 292 height 22
select select "Certificate IV (Disability Support)"
click at [62, 147] on select "Select a qualification to add... Certificate III (Individual Support) Certifica…" at bounding box center [208, 148] width 292 height 22
click at [372, 157] on button "Add" at bounding box center [368, 148] width 33 height 22
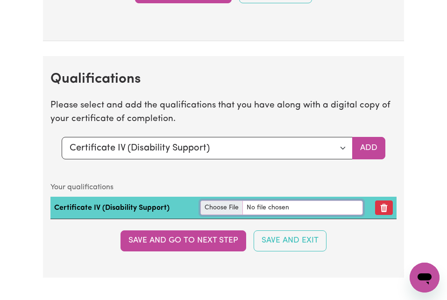
click at [224, 215] on input "file" at bounding box center [282, 208] width 163 height 14
type input "C:\fakepath\cert iv.pdf"
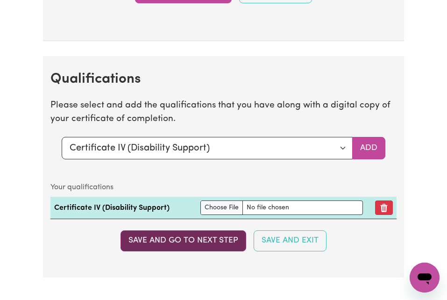
click at [213, 250] on button "Save and go to next step" at bounding box center [184, 240] width 126 height 21
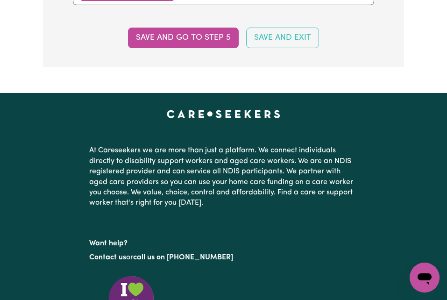
scroll to position [1009, 0]
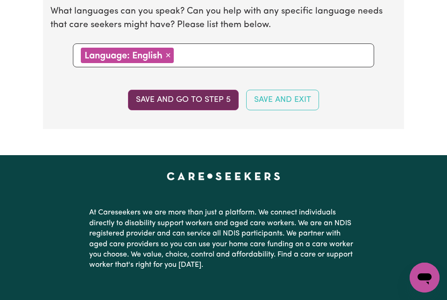
click at [205, 99] on button "Save and go to step 5" at bounding box center [183, 100] width 111 height 21
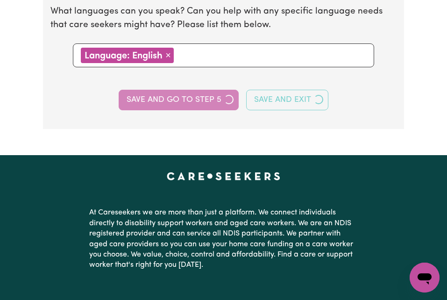
select select "I am providing services by being employed by an organisation"
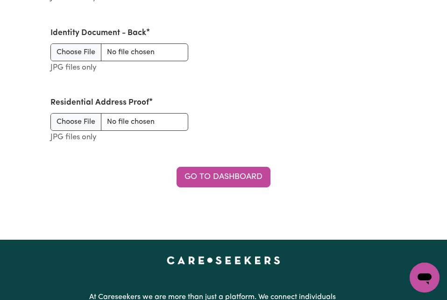
scroll to position [1358, 0]
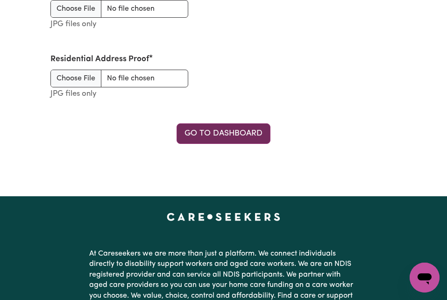
click at [244, 139] on link "Go to Dashboard" at bounding box center [224, 133] width 94 height 21
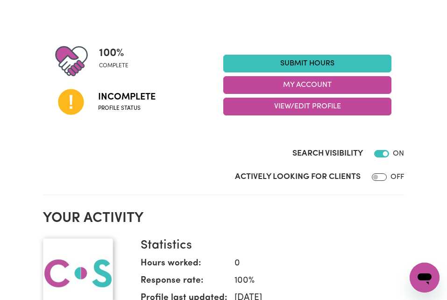
scroll to position [68, 0]
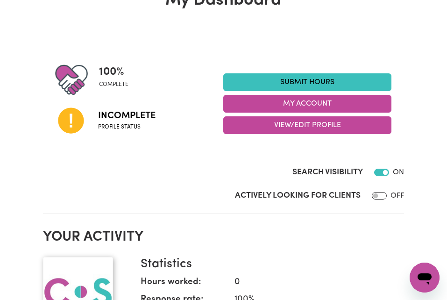
click at [114, 125] on span "Profile status" at bounding box center [126, 127] width 57 height 8
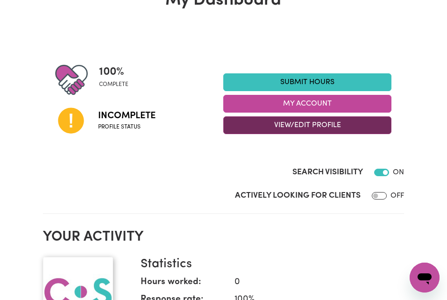
click at [301, 127] on button "View/Edit Profile" at bounding box center [307, 125] width 168 height 18
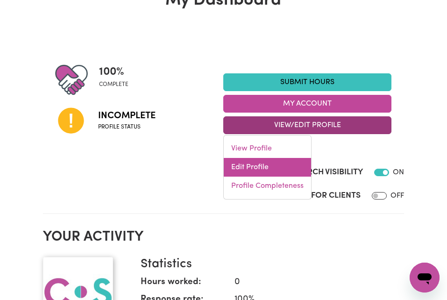
click at [251, 165] on link "Edit Profile" at bounding box center [267, 167] width 87 height 19
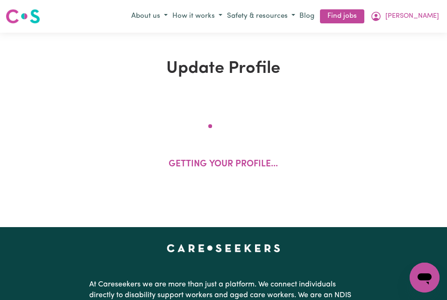
select select "[DEMOGRAPHIC_DATA]"
select select "[DEMOGRAPHIC_DATA] Work Visa"
select select "Studying a healthcare related degree or qualification"
select select "50"
select select "60"
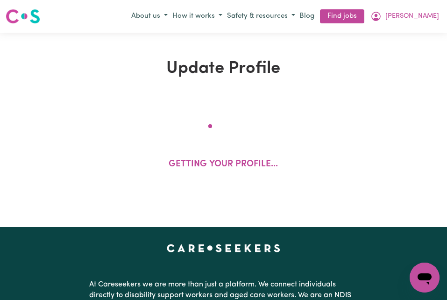
select select "70"
select select "80"
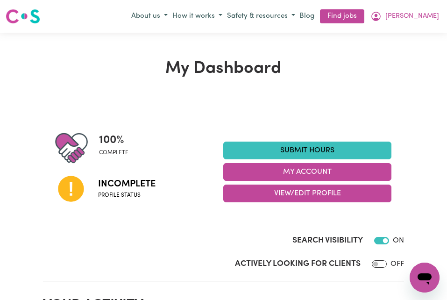
scroll to position [1, 0]
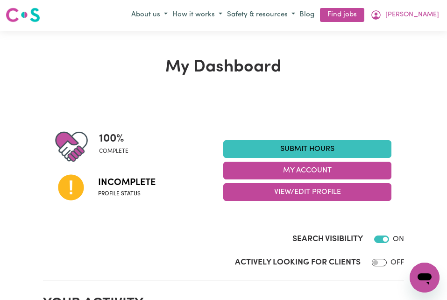
click at [111, 189] on span "Incomplete" at bounding box center [126, 183] width 57 height 14
drag, startPoint x: 111, startPoint y: 189, endPoint x: 75, endPoint y: 192, distance: 36.6
click at [75, 192] on icon at bounding box center [71, 187] width 26 height 26
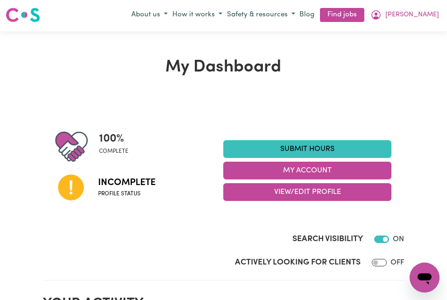
click at [75, 192] on icon at bounding box center [71, 187] width 26 height 26
click at [206, 114] on section "100 % complete Incomplete Profile status Submit Hours My Account View/Edit Prof…" at bounding box center [224, 190] width 362 height 181
click at [365, 11] on link "Find jobs" at bounding box center [342, 15] width 44 height 14
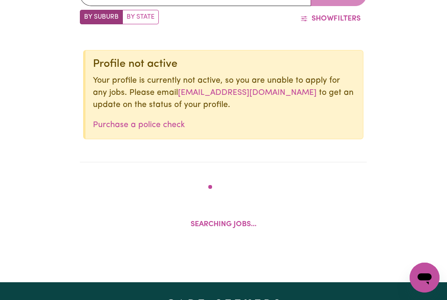
scroll to position [320, 0]
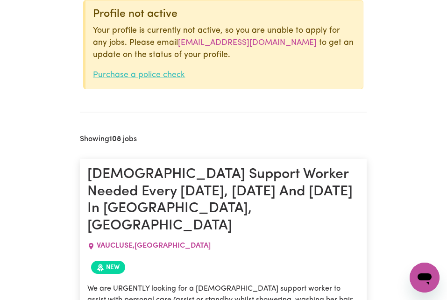
click at [154, 79] on link "Purchase a police check" at bounding box center [139, 75] width 92 height 8
